Goal: Task Accomplishment & Management: Manage account settings

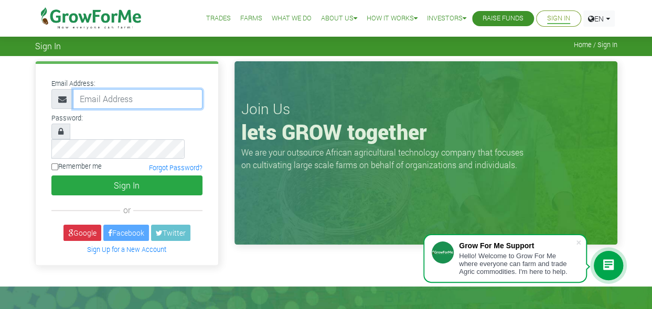
type input "[EMAIL_ADDRESS][DOMAIN_NAME]"
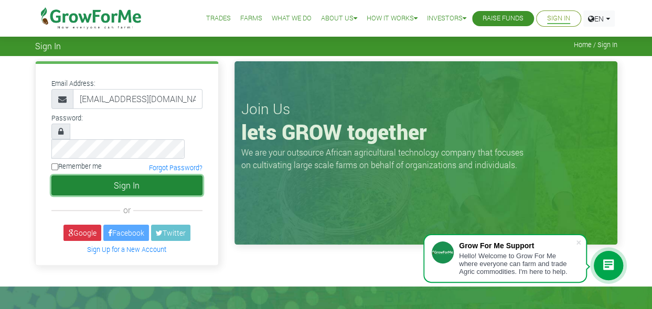
click at [79, 176] on button "Sign In" at bounding box center [126, 186] width 151 height 20
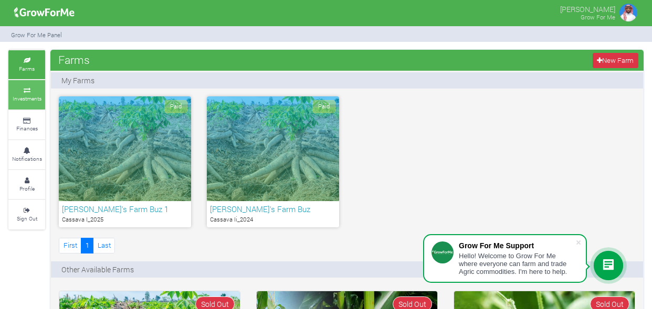
click at [37, 101] on small "Investments" at bounding box center [27, 98] width 29 height 7
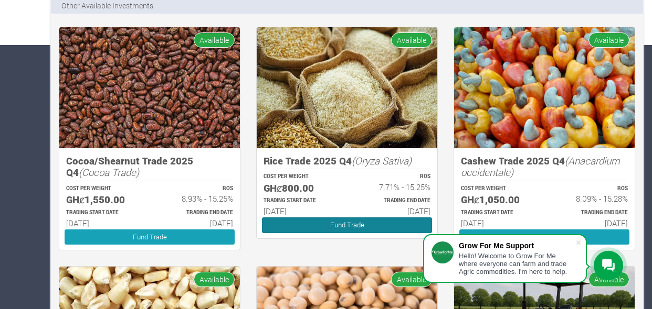
scroll to position [262, 0]
